Goal: Task Accomplishment & Management: Manage account settings

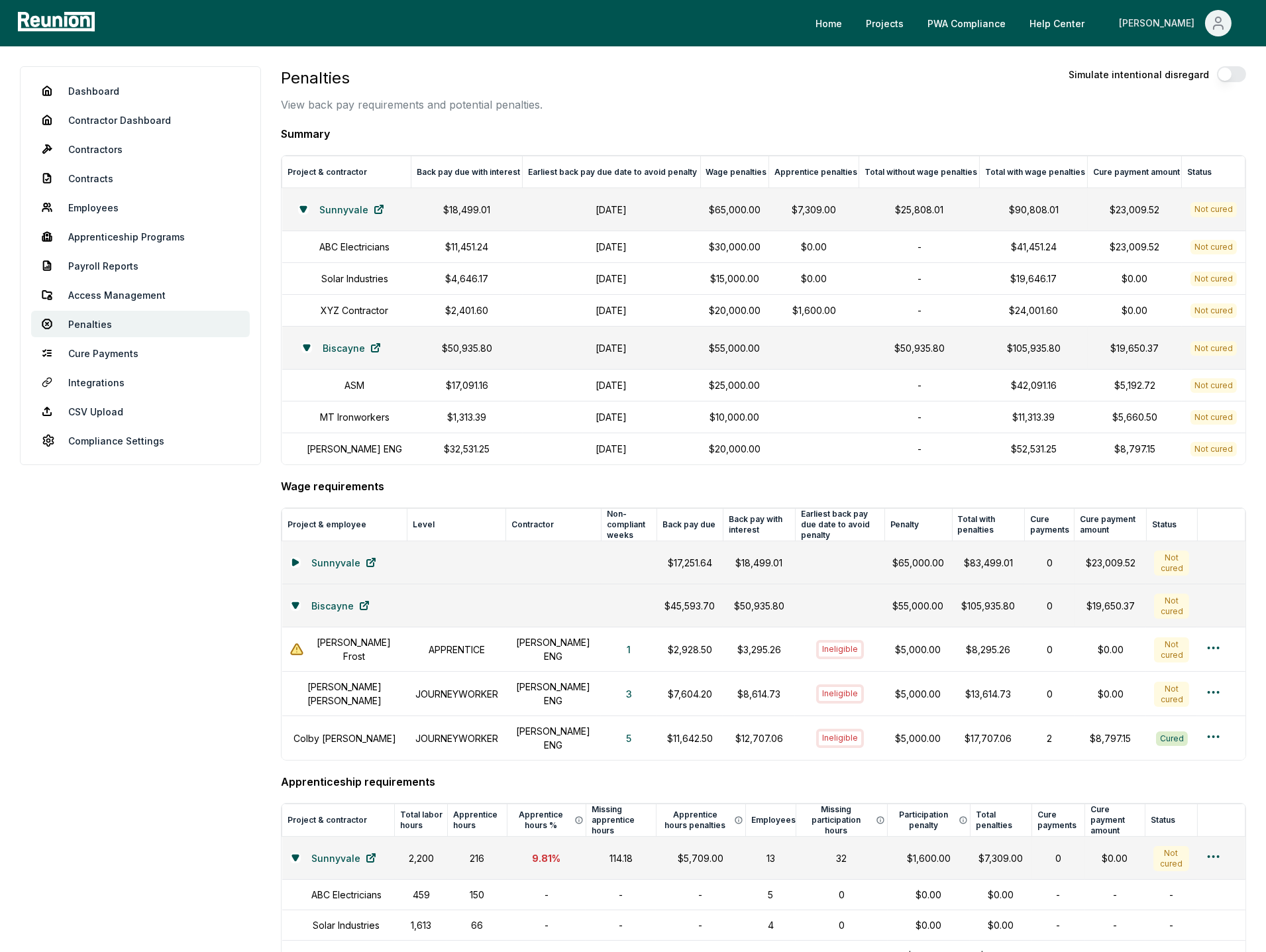
click at [1233, 23] on button "[PERSON_NAME]" at bounding box center [1175, 23] width 134 height 27
click at [1174, 152] on p "Log out" at bounding box center [1182, 146] width 34 height 16
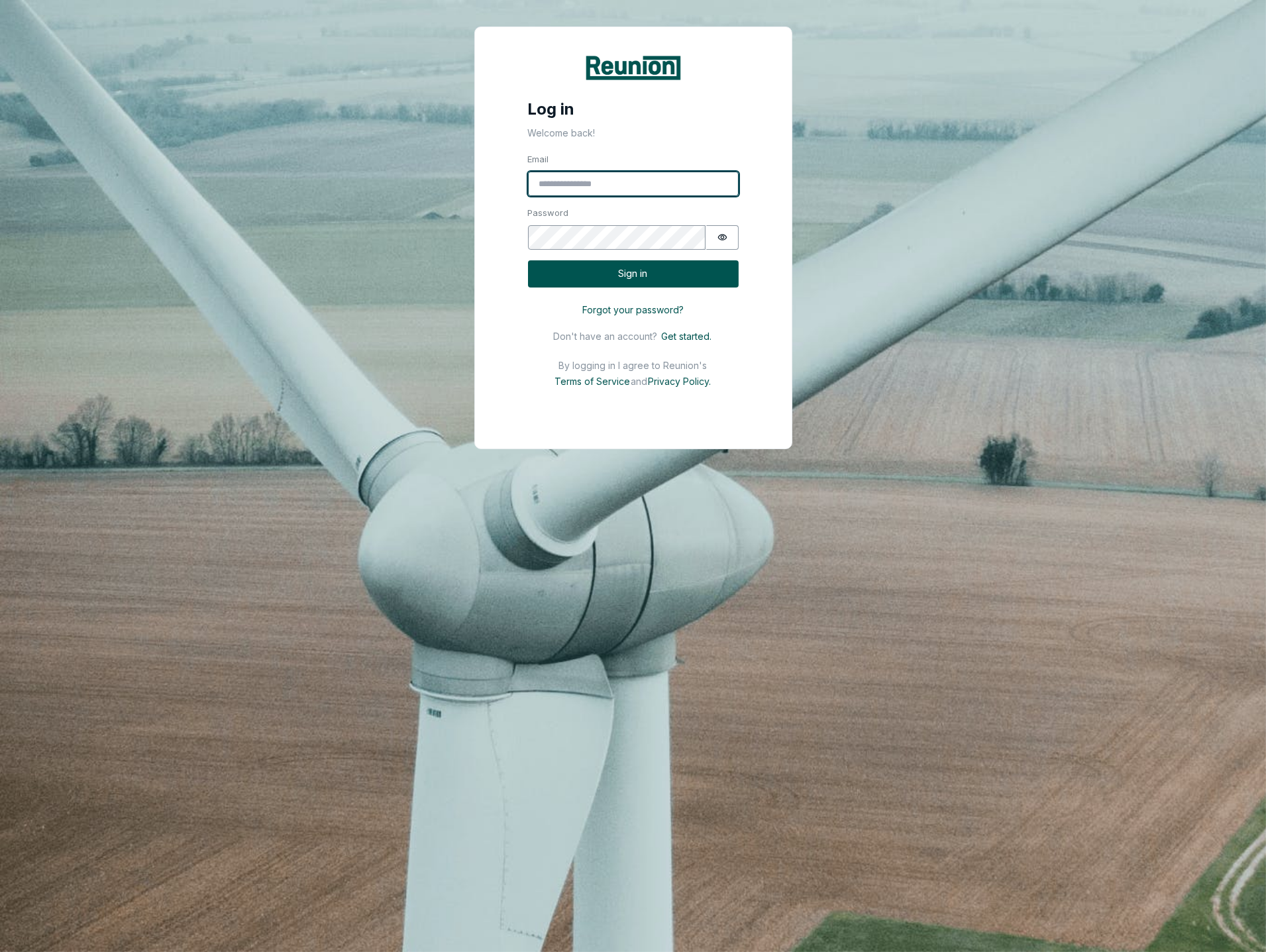
click at [629, 184] on input "Email" at bounding box center [633, 184] width 211 height 25
type input "**********"
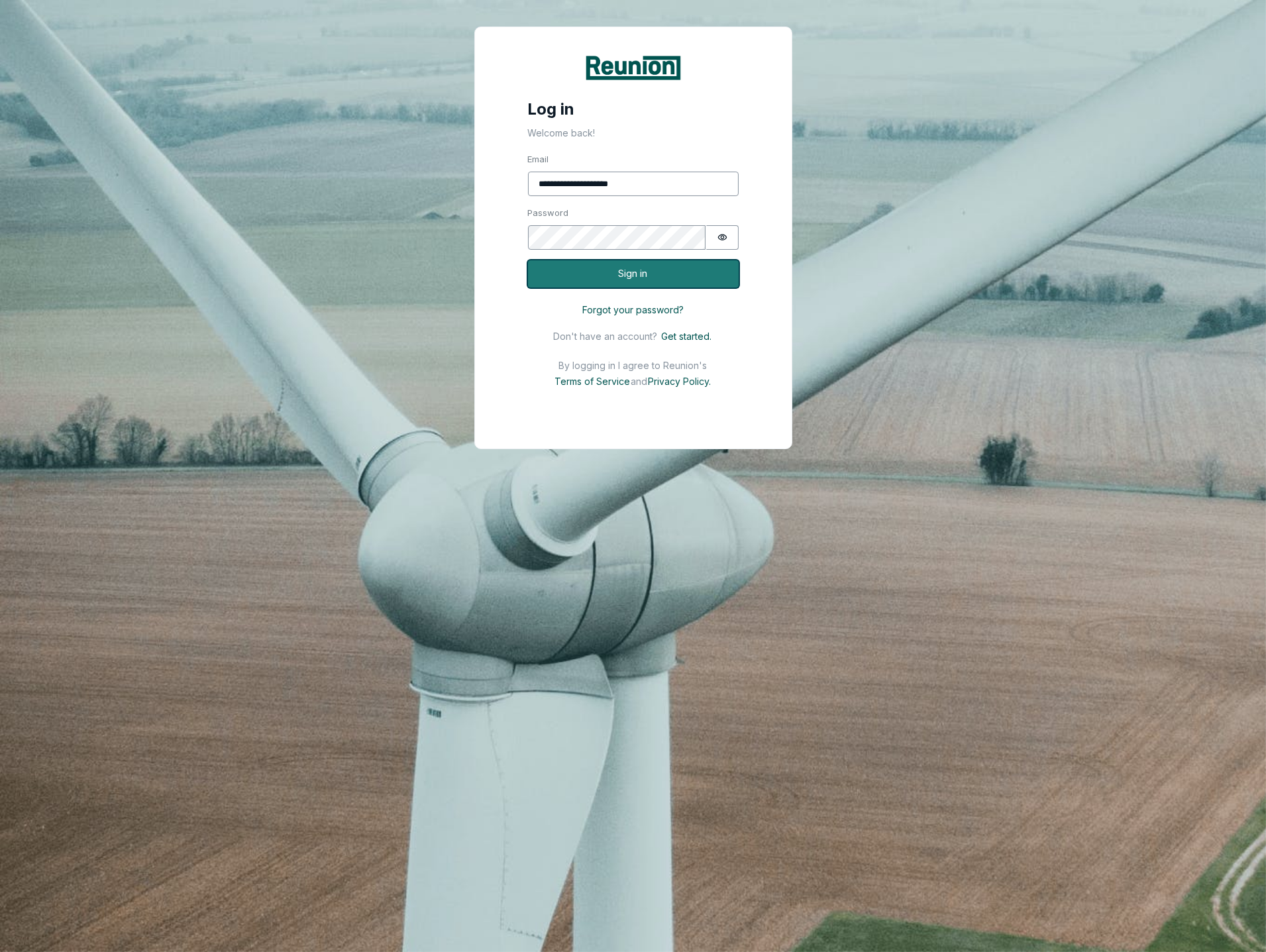
click at [657, 275] on button "Sign in" at bounding box center [633, 274] width 211 height 27
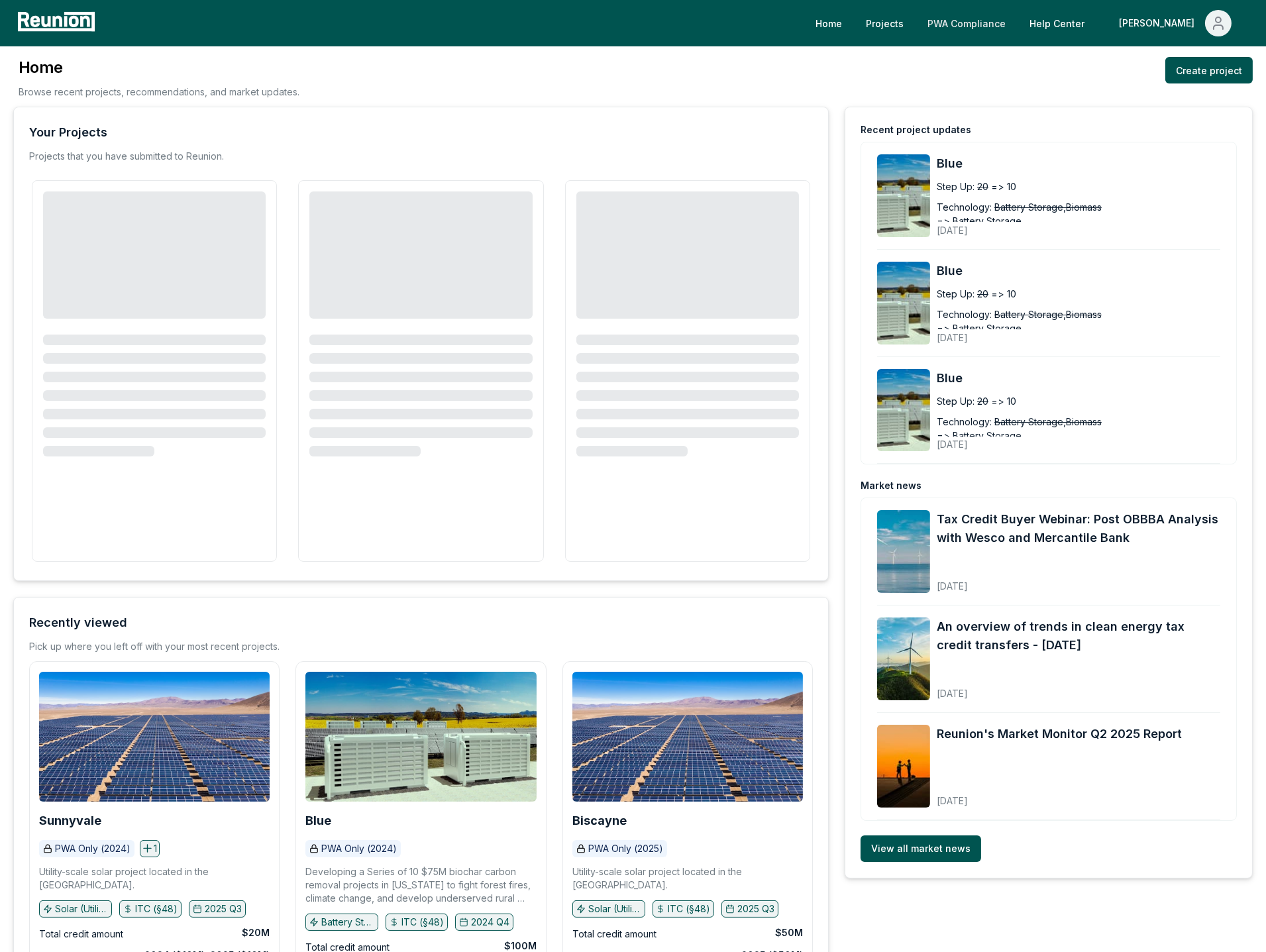
click at [1016, 16] on link "PWA Compliance" at bounding box center [967, 23] width 100 height 27
